Goal: Information Seeking & Learning: Find specific page/section

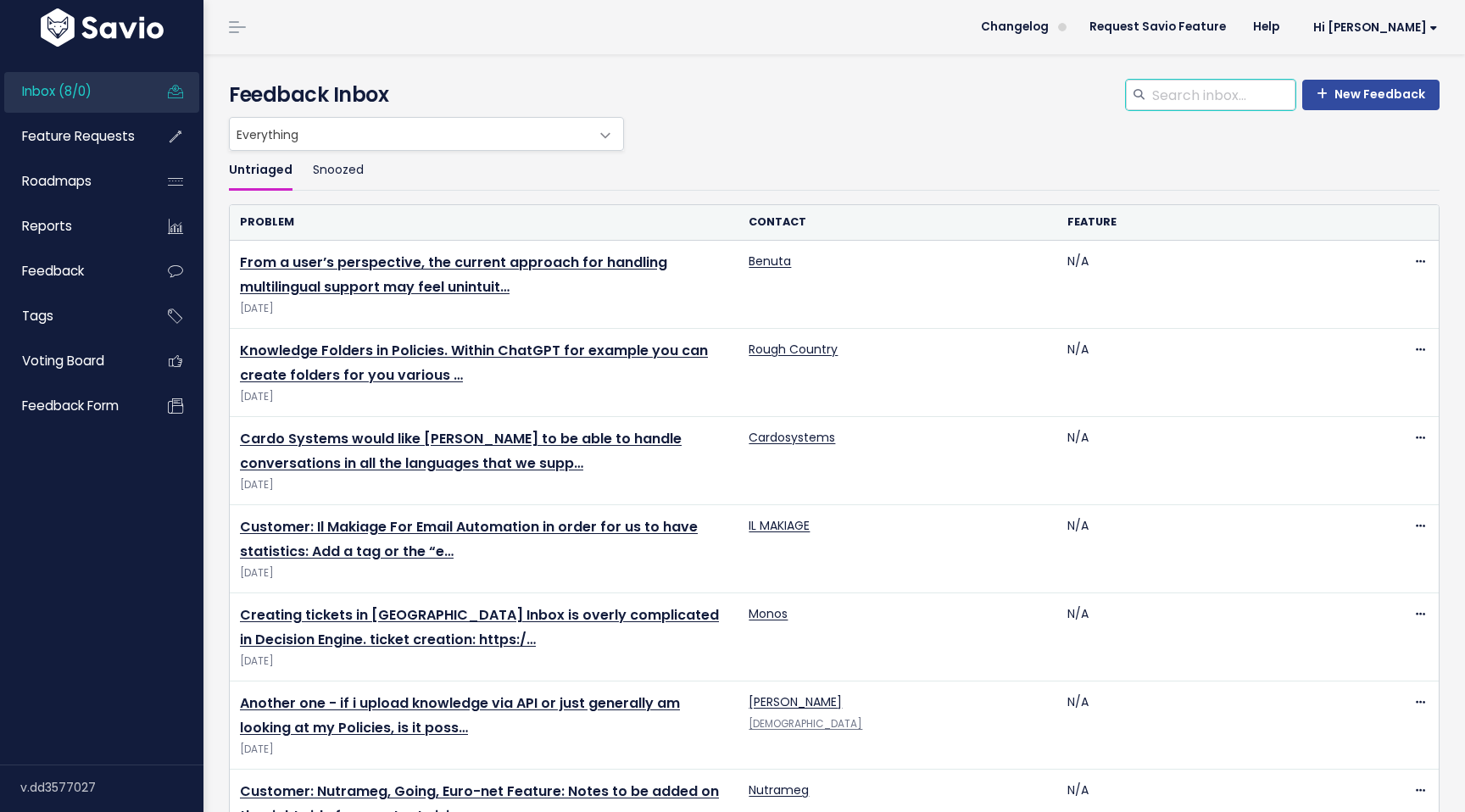
click at [1219, 103] on input "search" at bounding box center [1223, 95] width 145 height 31
click at [92, 135] on span "Feature Requests" at bounding box center [78, 135] width 112 height 18
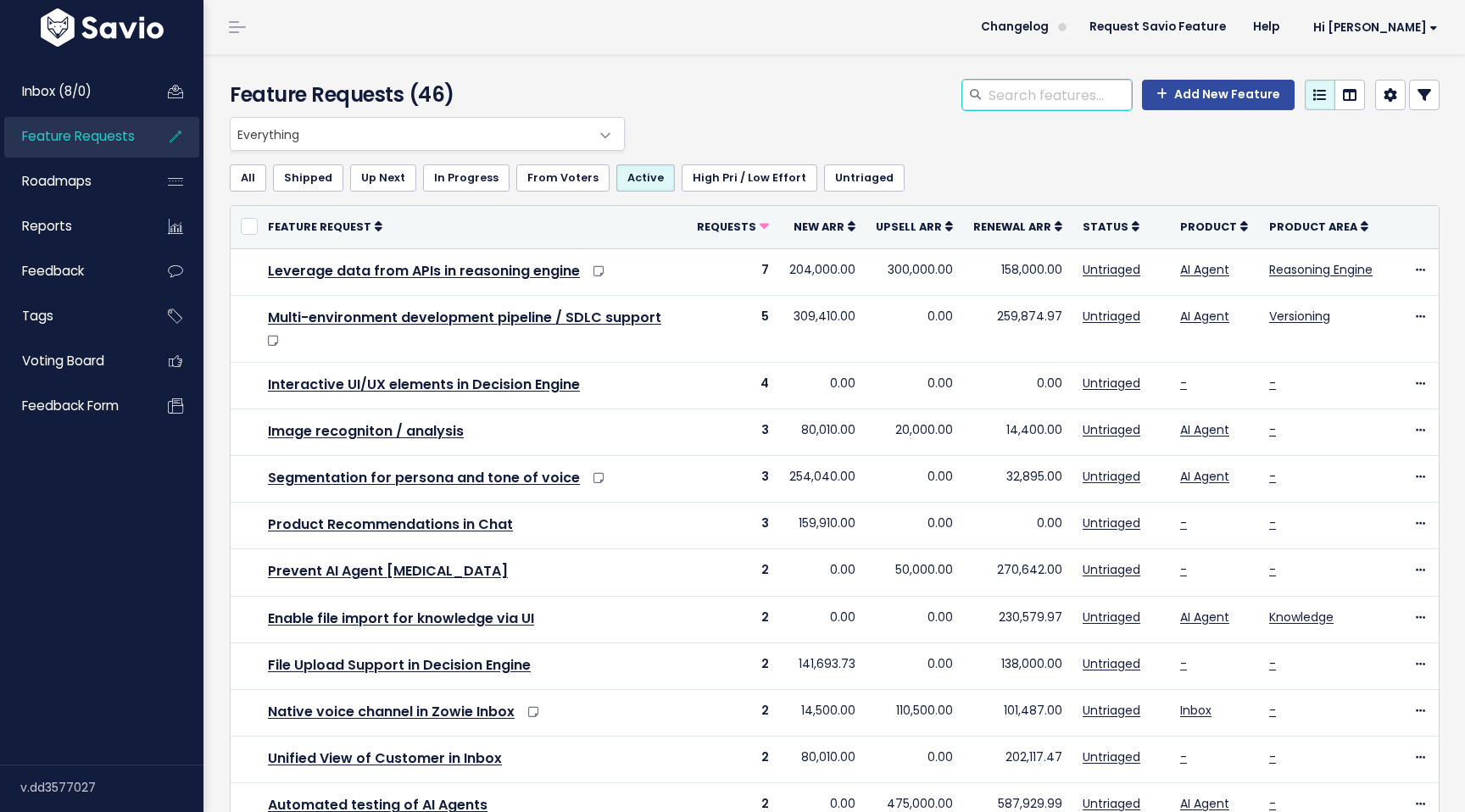
click at [1043, 95] on input "search" at bounding box center [1059, 95] width 145 height 31
type input "latency"
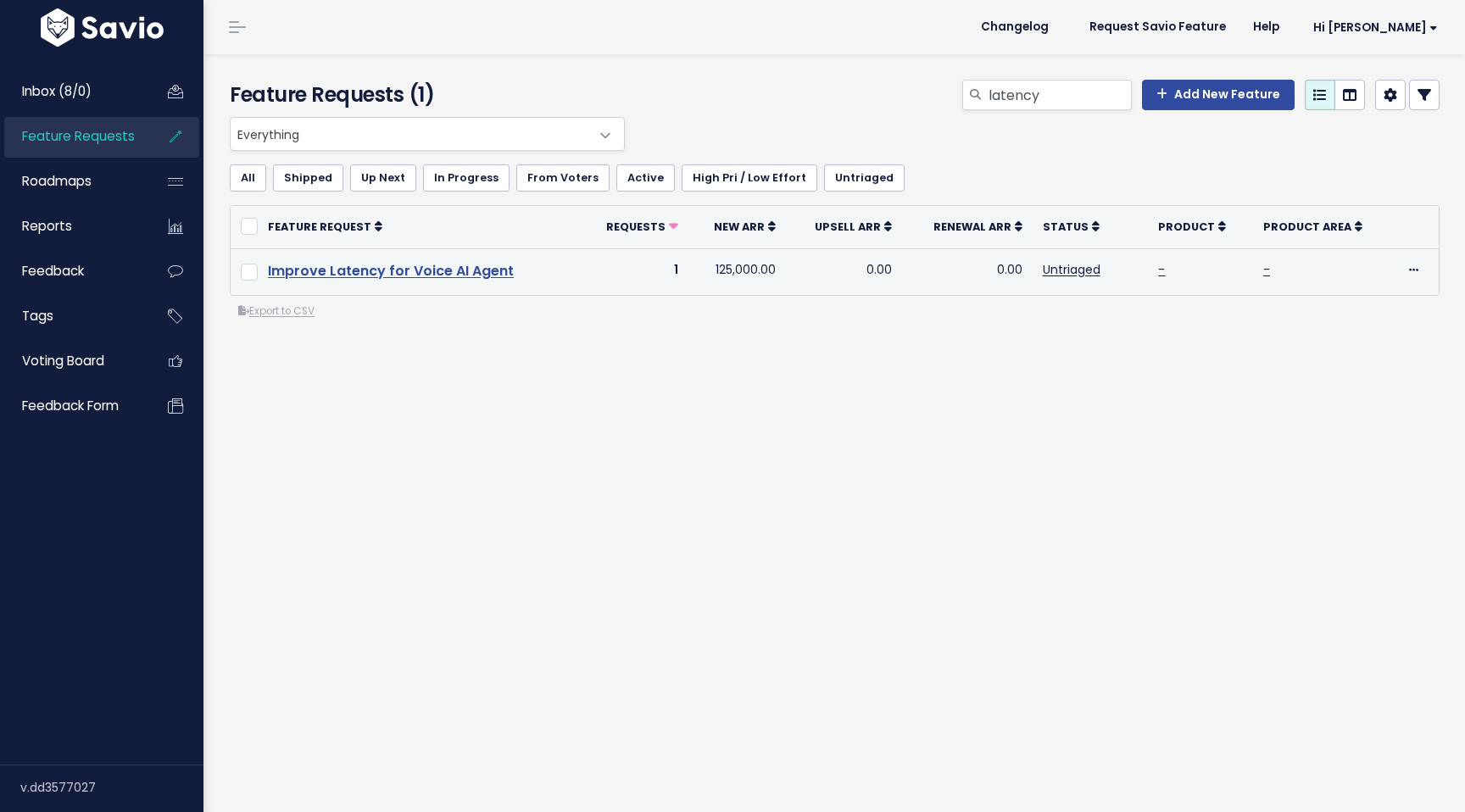
click at [336, 274] on link "Improve Latency for Voice AI Agent" at bounding box center [391, 271] width 246 height 19
